Goal: Check status: Check status

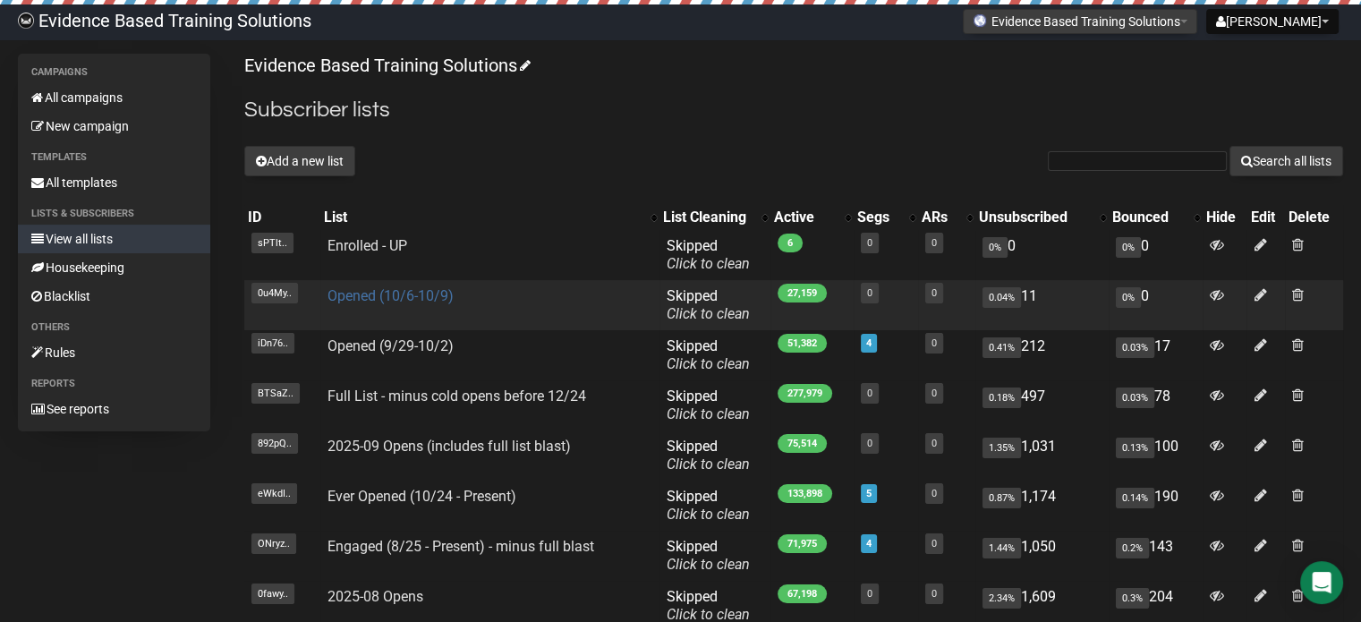
click at [394, 294] on link "Opened (10/6-10/9)" at bounding box center [391, 295] width 126 height 17
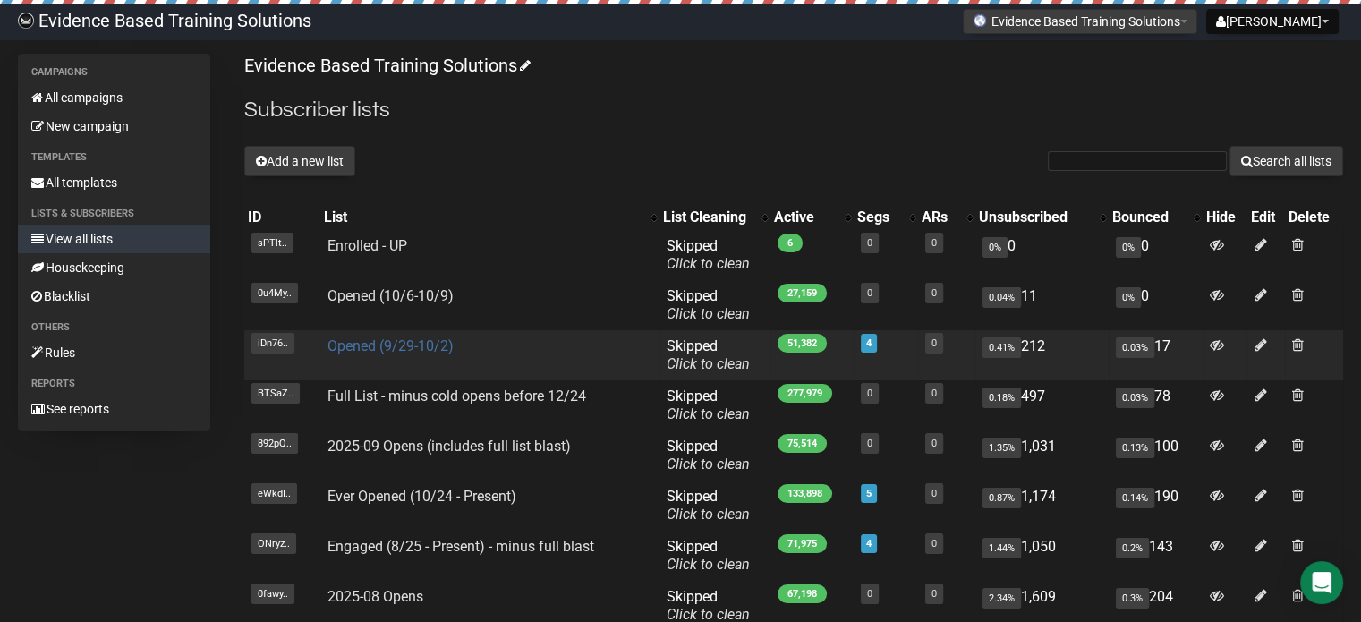
click at [419, 348] on link "Opened (9/29-10/2)" at bounding box center [391, 345] width 126 height 17
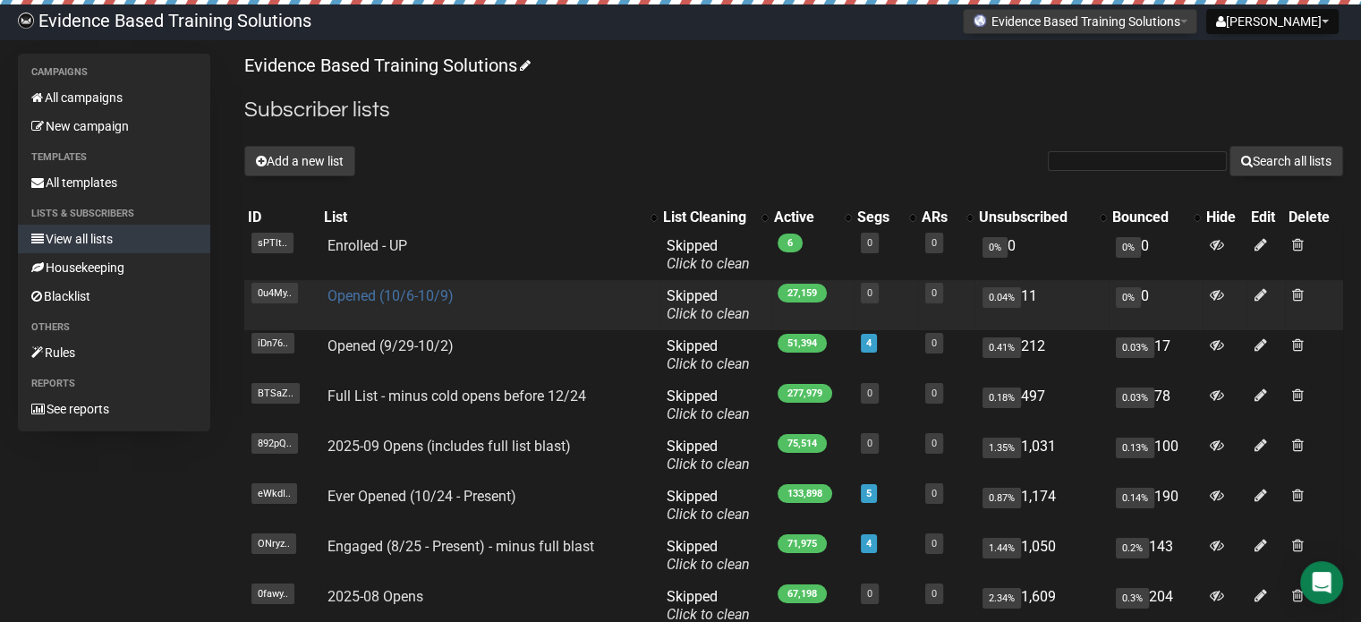
click at [394, 293] on link "Opened (10/6-10/9)" at bounding box center [391, 295] width 126 height 17
